Goal: Task Accomplishment & Management: Manage account settings

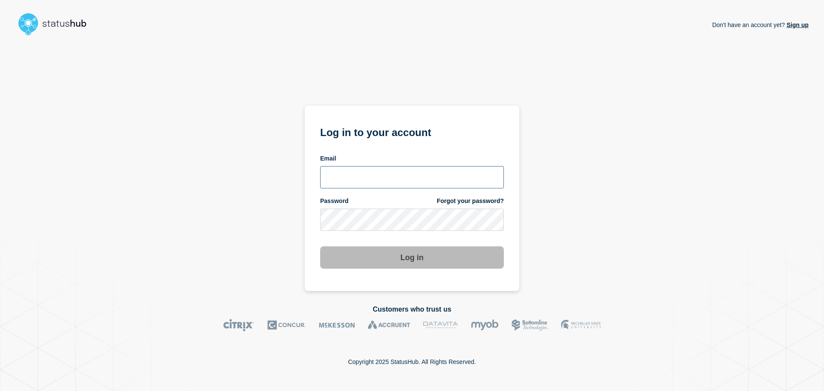
click at [353, 174] on input "email input" at bounding box center [412, 177] width 184 height 22
paste input "[EMAIL_ADDRESS][DOMAIN_NAME]"
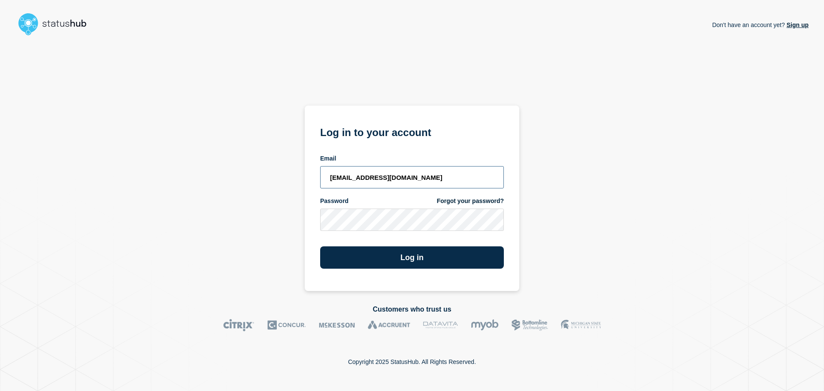
type input "[EMAIL_ADDRESS][DOMAIN_NAME]"
click at [809, 181] on main "Don't have an account yet? Sign up Don't have an account yet? Sign up Log in to…" at bounding box center [412, 195] width 824 height 391
click at [440, 264] on button "Log in" at bounding box center [412, 257] width 184 height 22
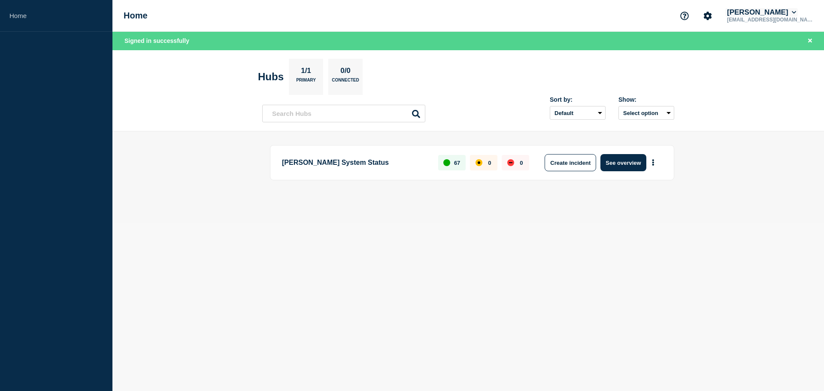
click at [792, 12] on icon at bounding box center [794, 12] width 4 height 3
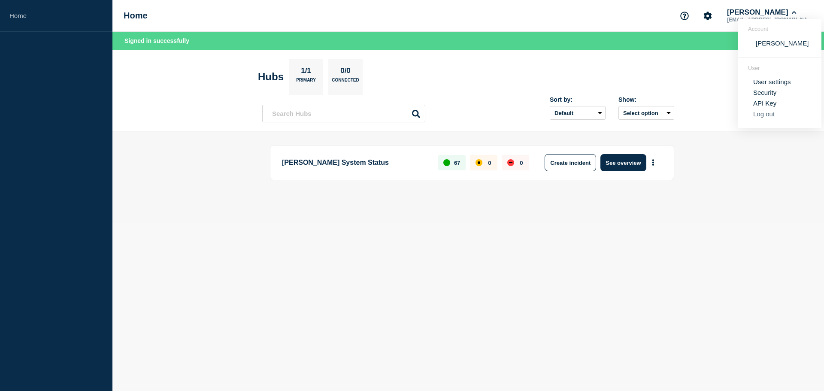
click at [762, 114] on button "Log out" at bounding box center [763, 113] width 21 height 7
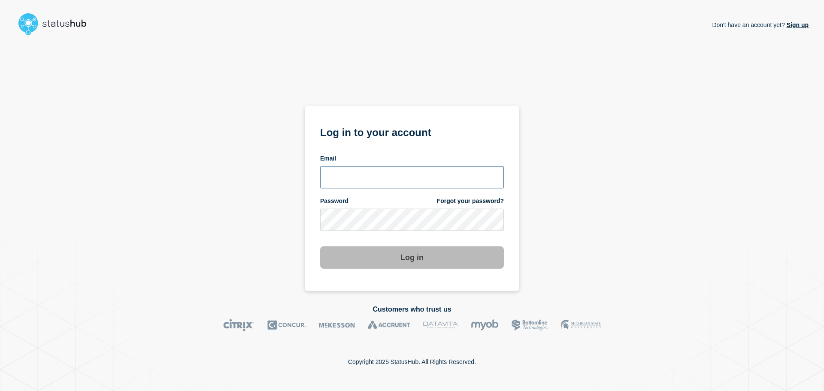
type input "[EMAIL_ADDRESS][DOMAIN_NAME]"
